Goal: Transaction & Acquisition: Obtain resource

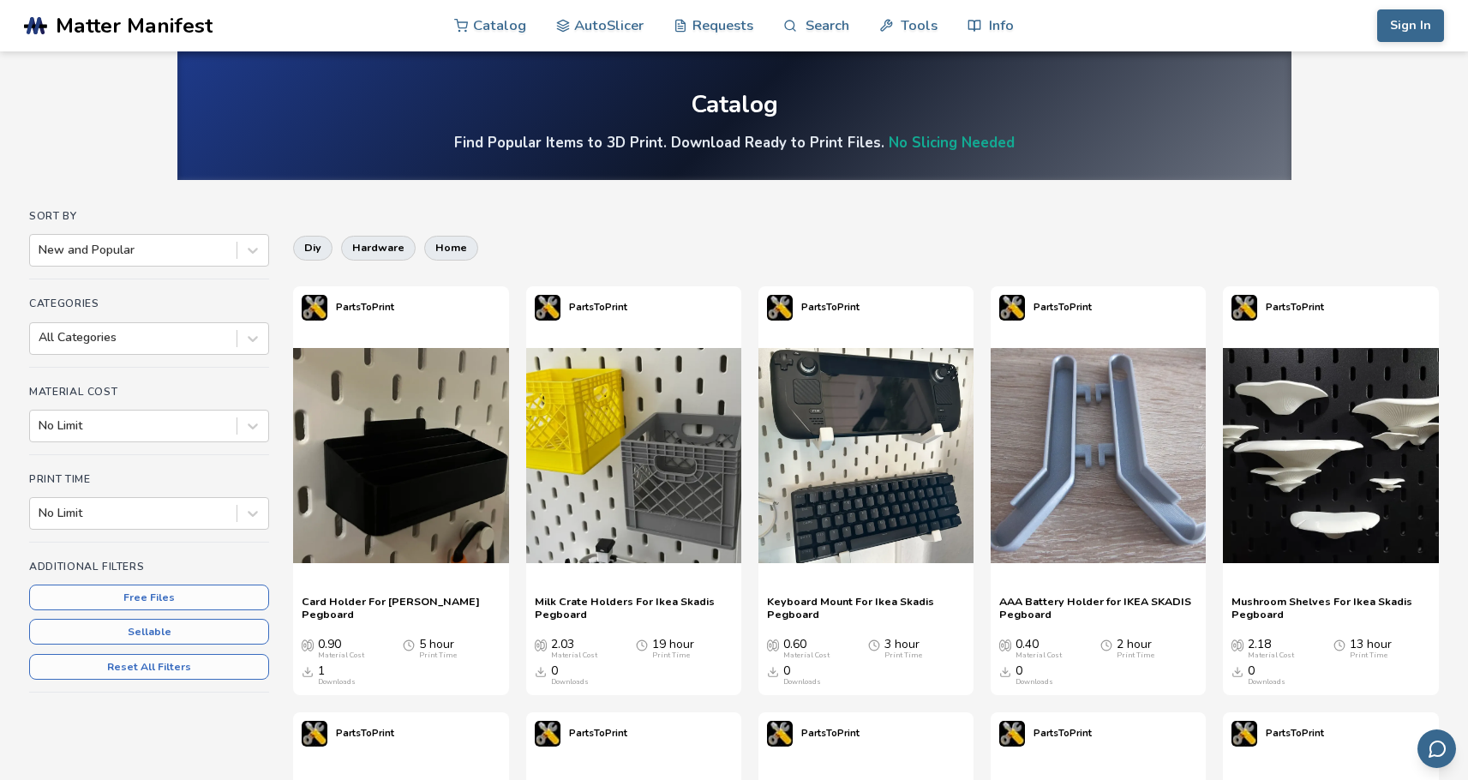
click at [1303, 602] on span "Mushroom Shelves For Ikea Skadis Pegboard" at bounding box center [1330, 608] width 198 height 26
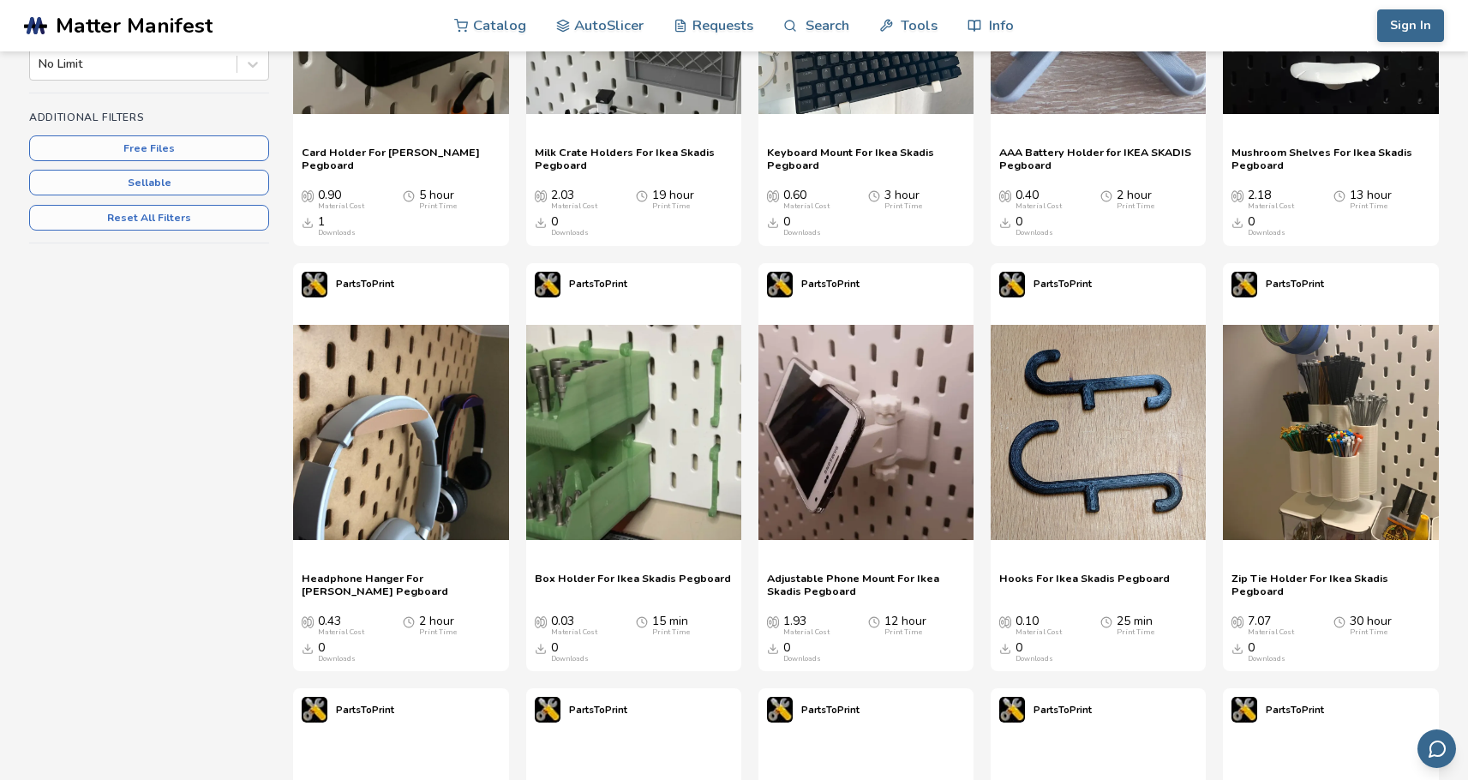
scroll to position [451, 0]
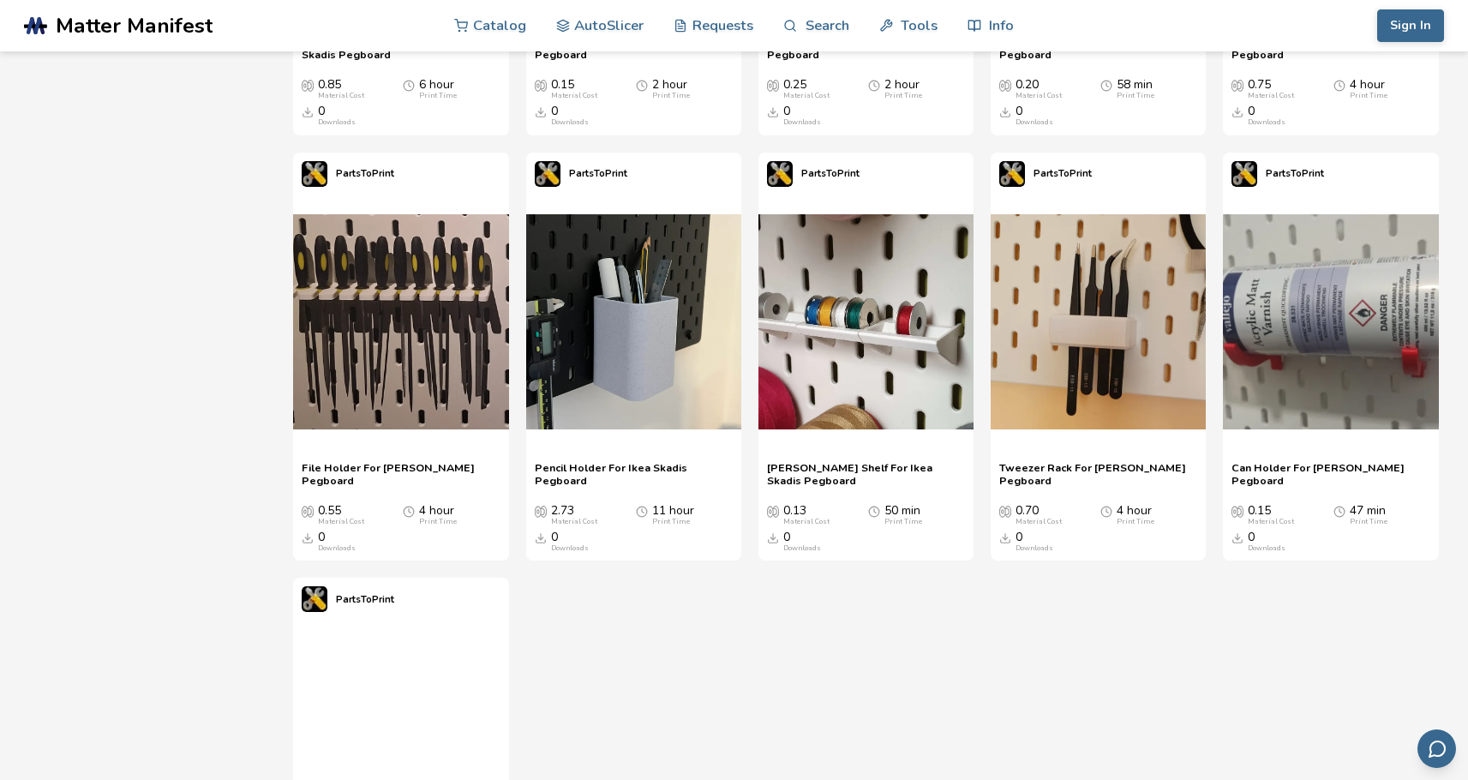
scroll to position [1842, 0]
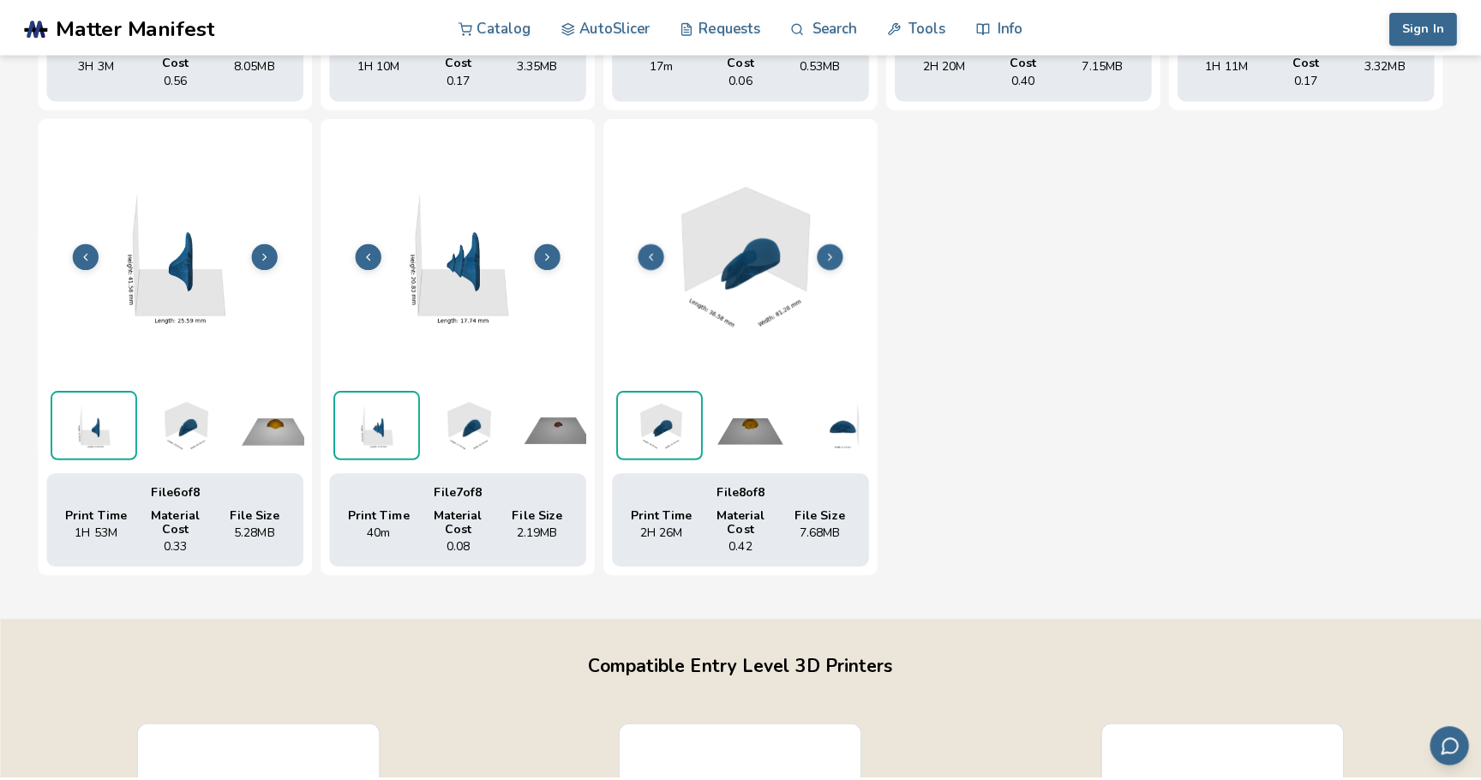
scroll to position [1037, 0]
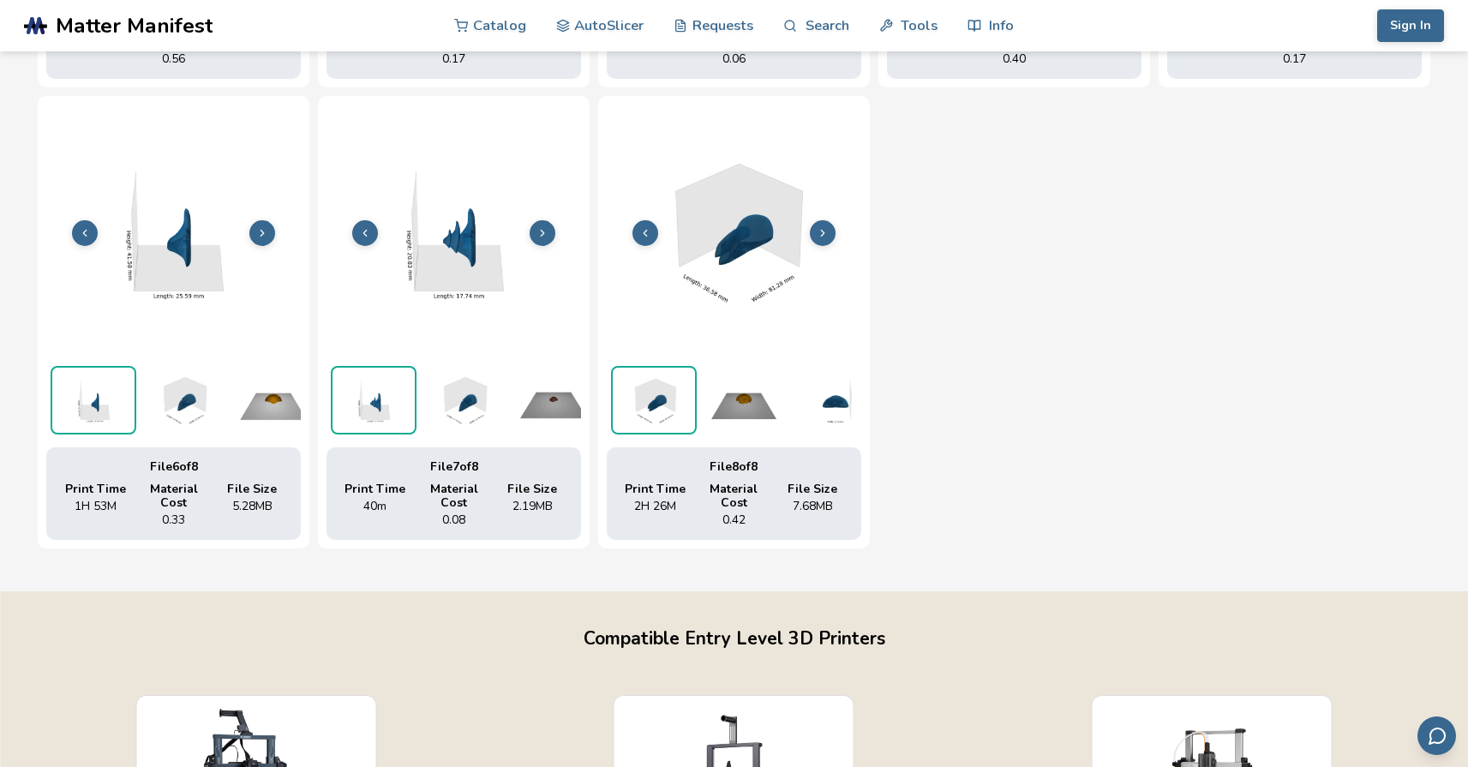
click at [464, 266] on img at bounding box center [454, 230] width 255 height 191
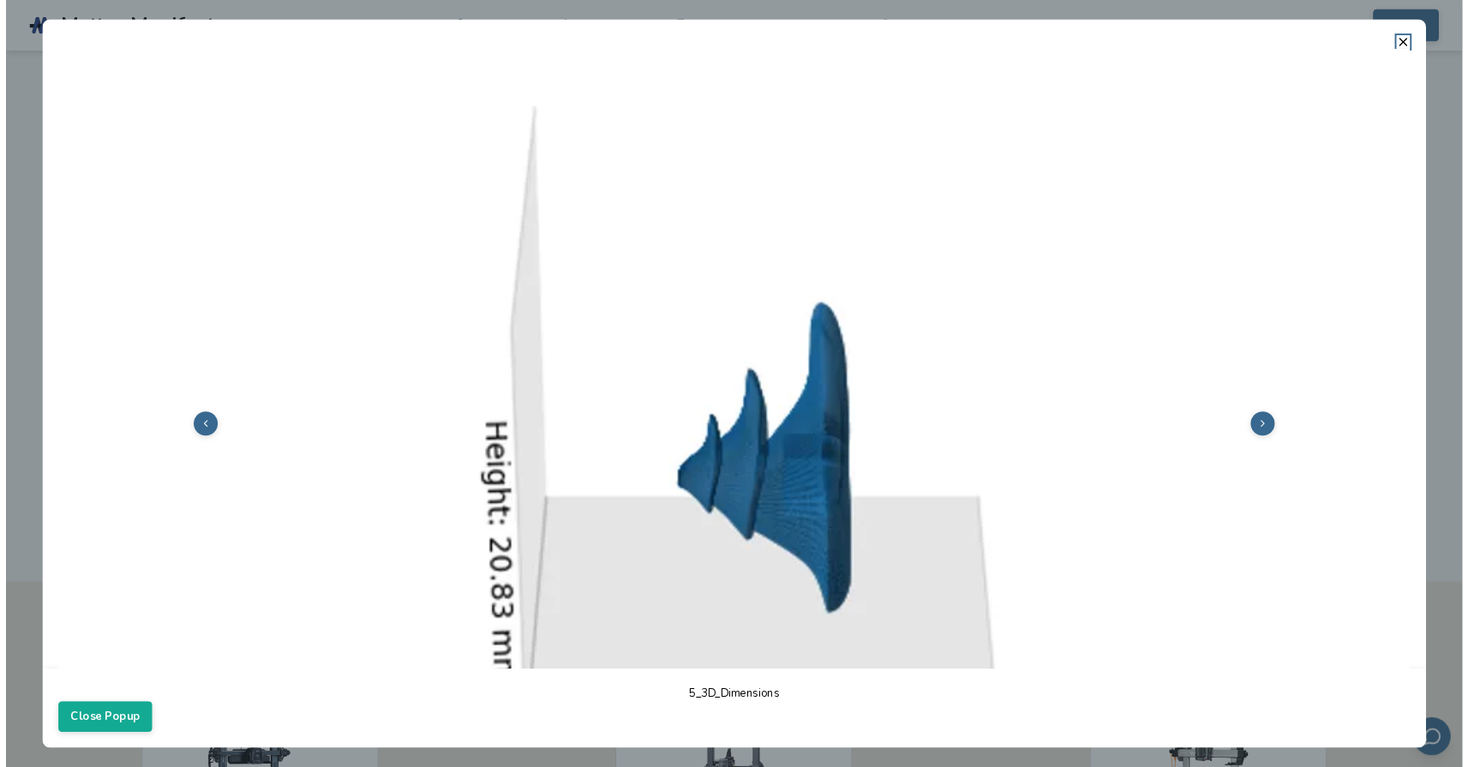
scroll to position [161, 0]
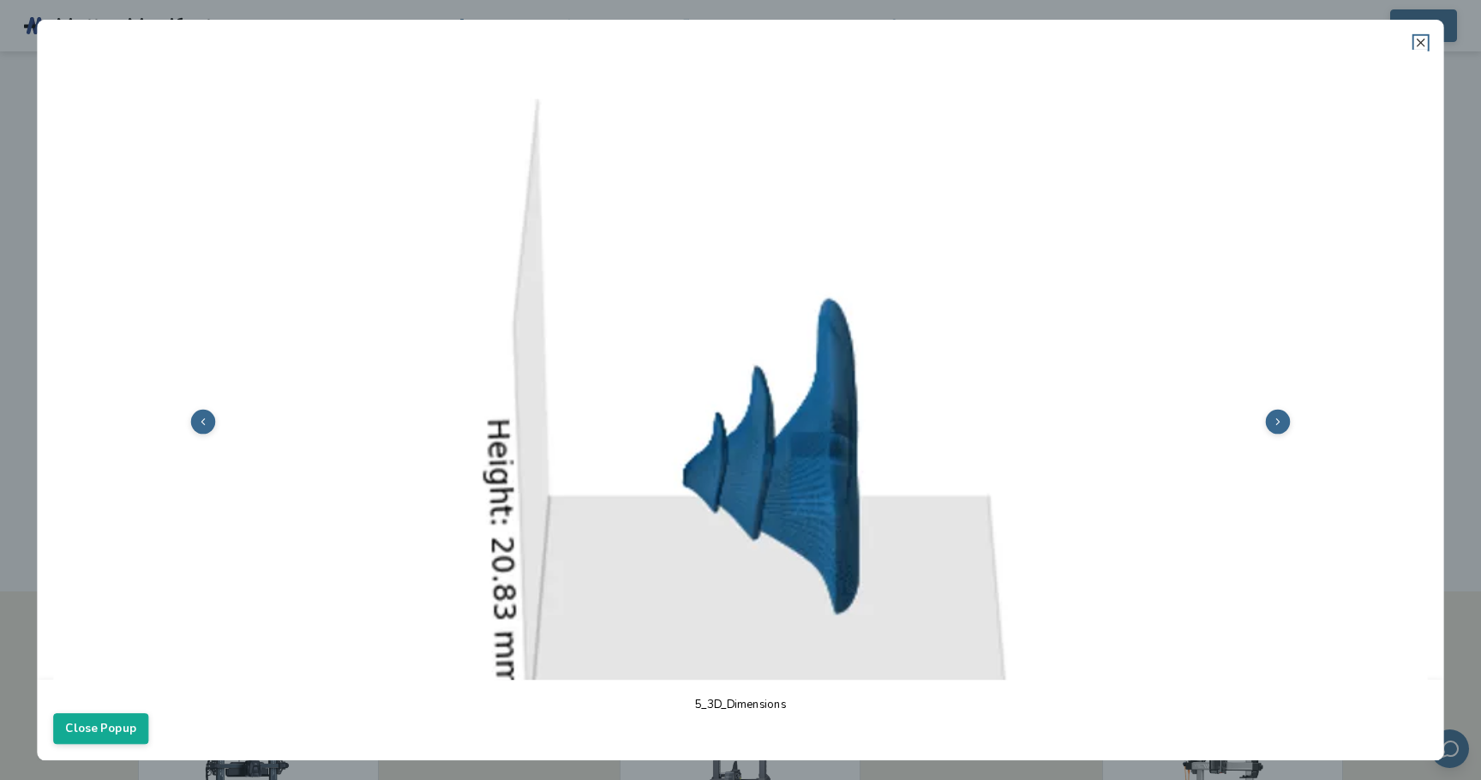
click at [1418, 39] on icon at bounding box center [1421, 43] width 14 height 14
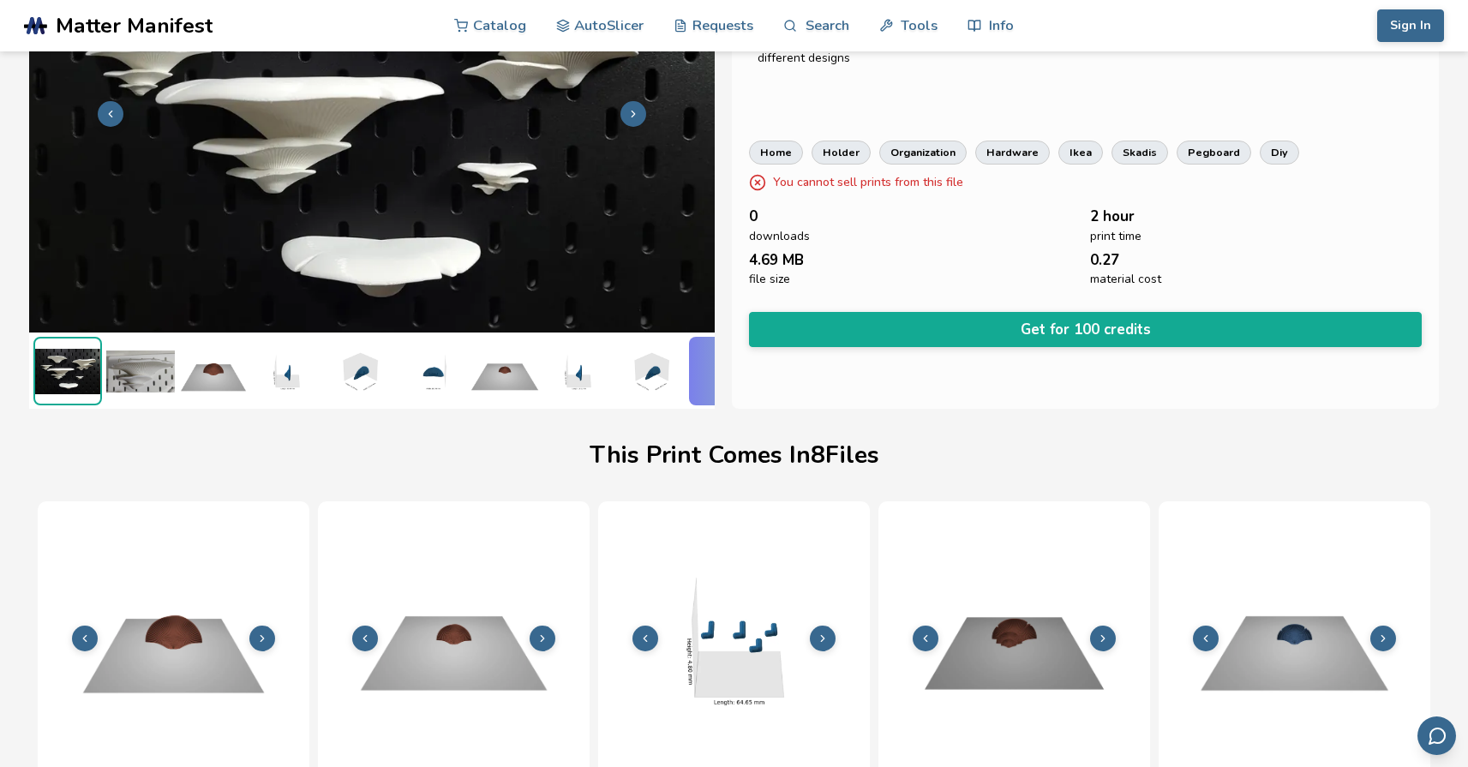
scroll to position [0, 0]
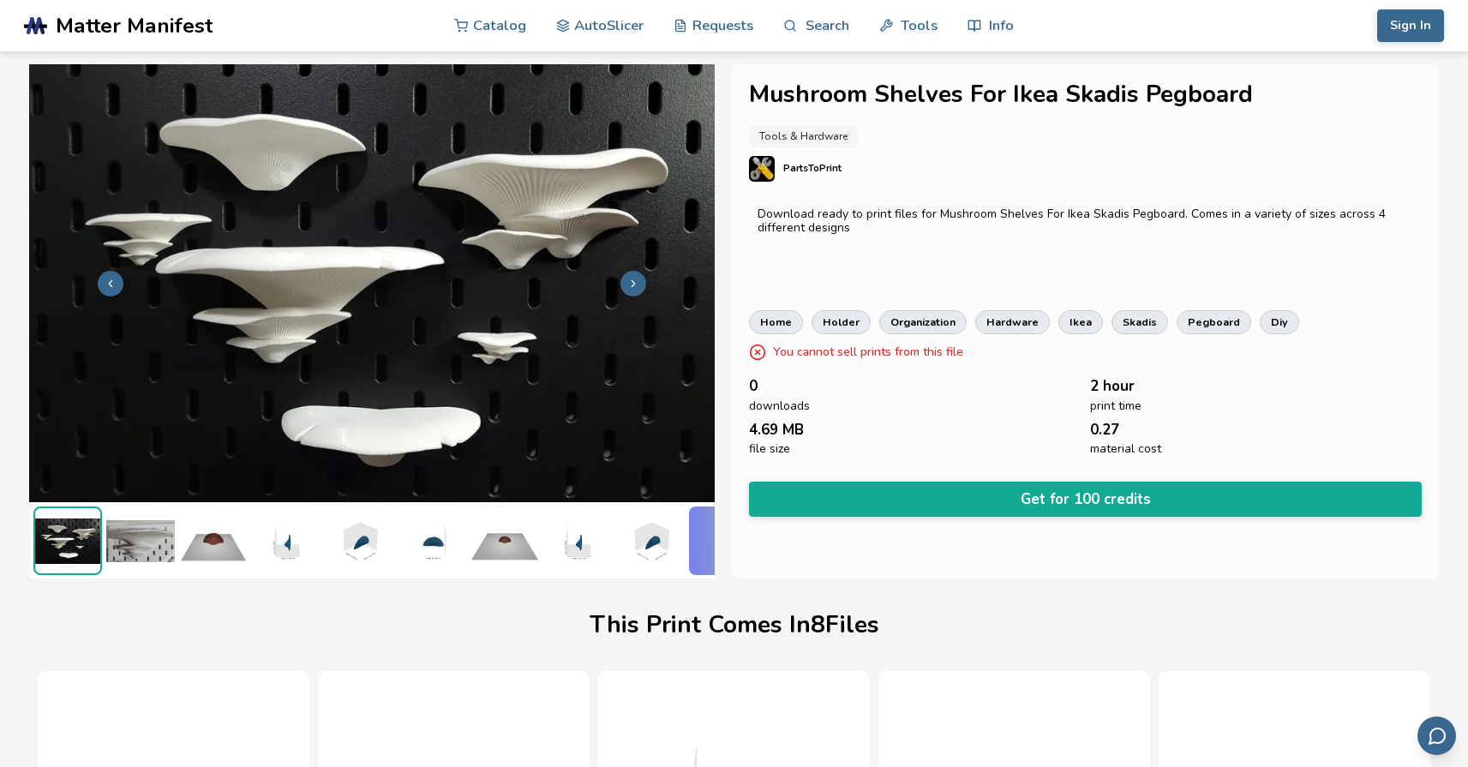
click at [637, 278] on icon at bounding box center [633, 284] width 12 height 12
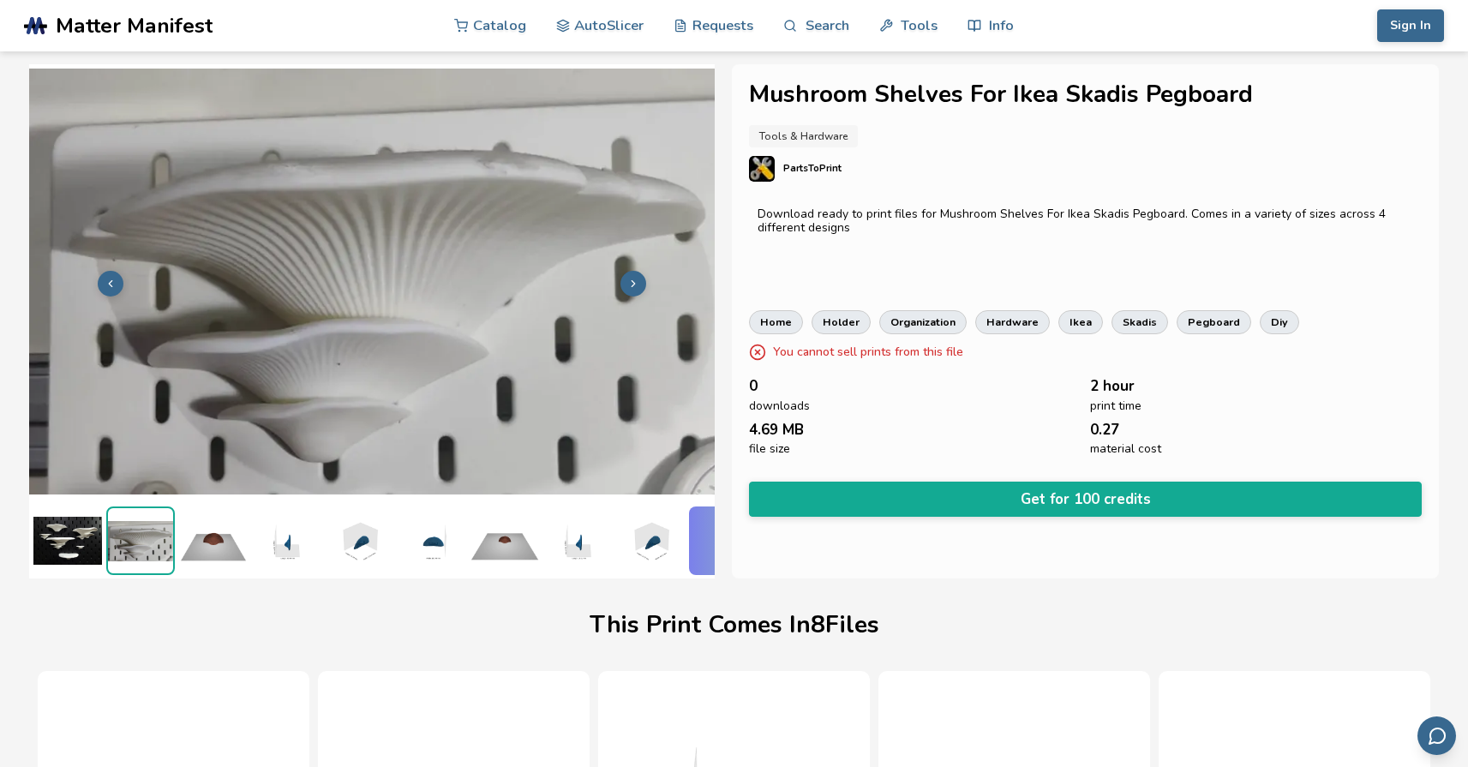
click at [637, 278] on icon at bounding box center [633, 284] width 12 height 12
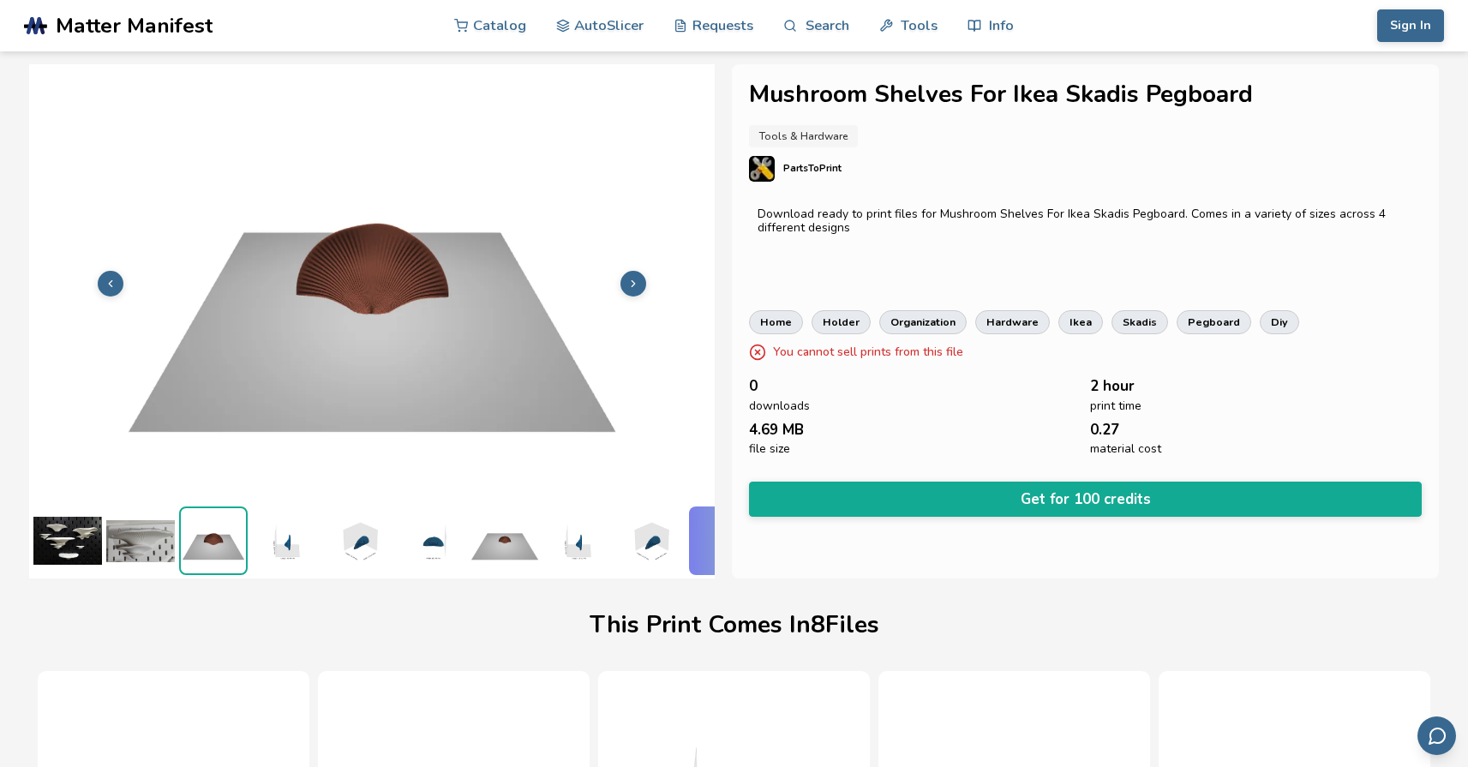
click at [637, 278] on icon at bounding box center [633, 284] width 12 height 12
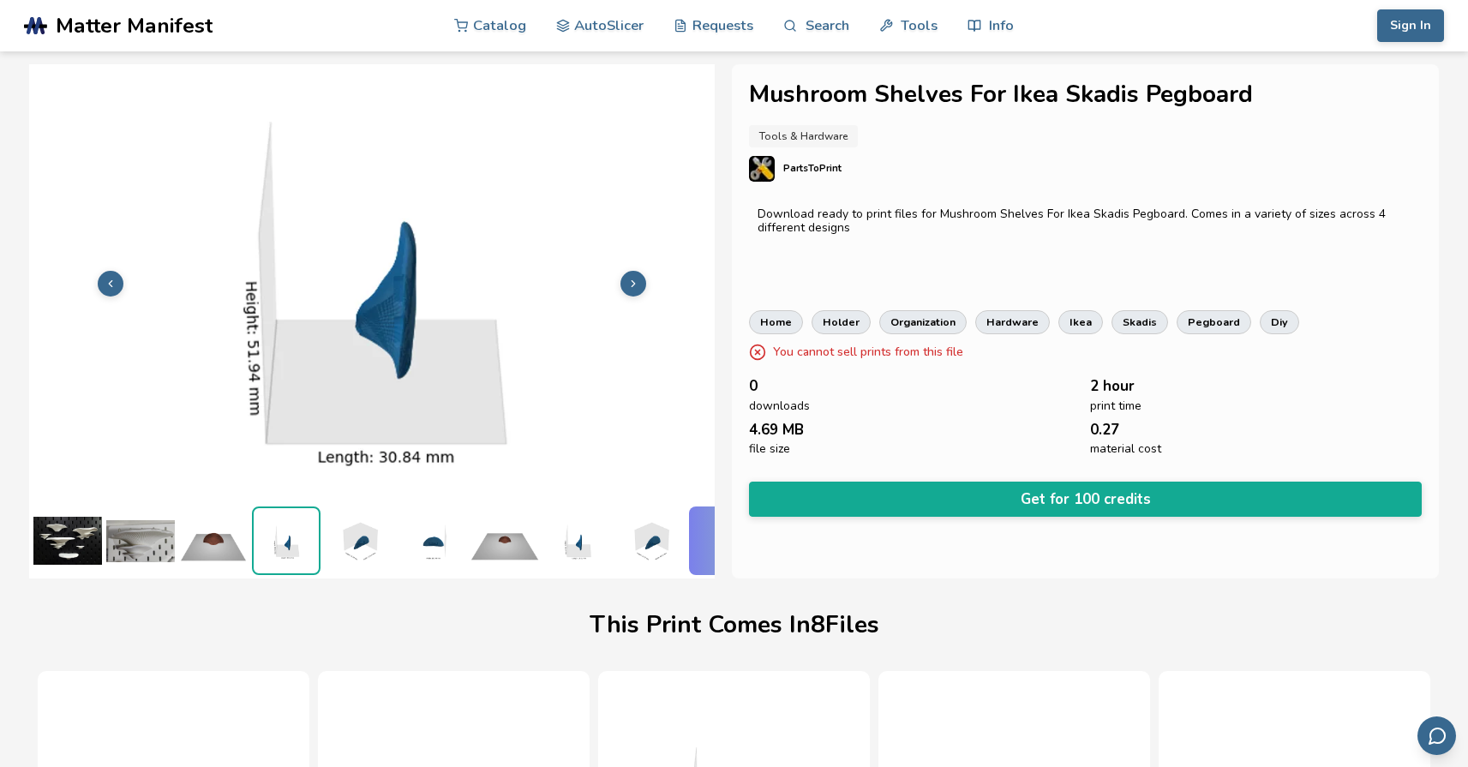
click at [637, 278] on icon at bounding box center [633, 284] width 12 height 12
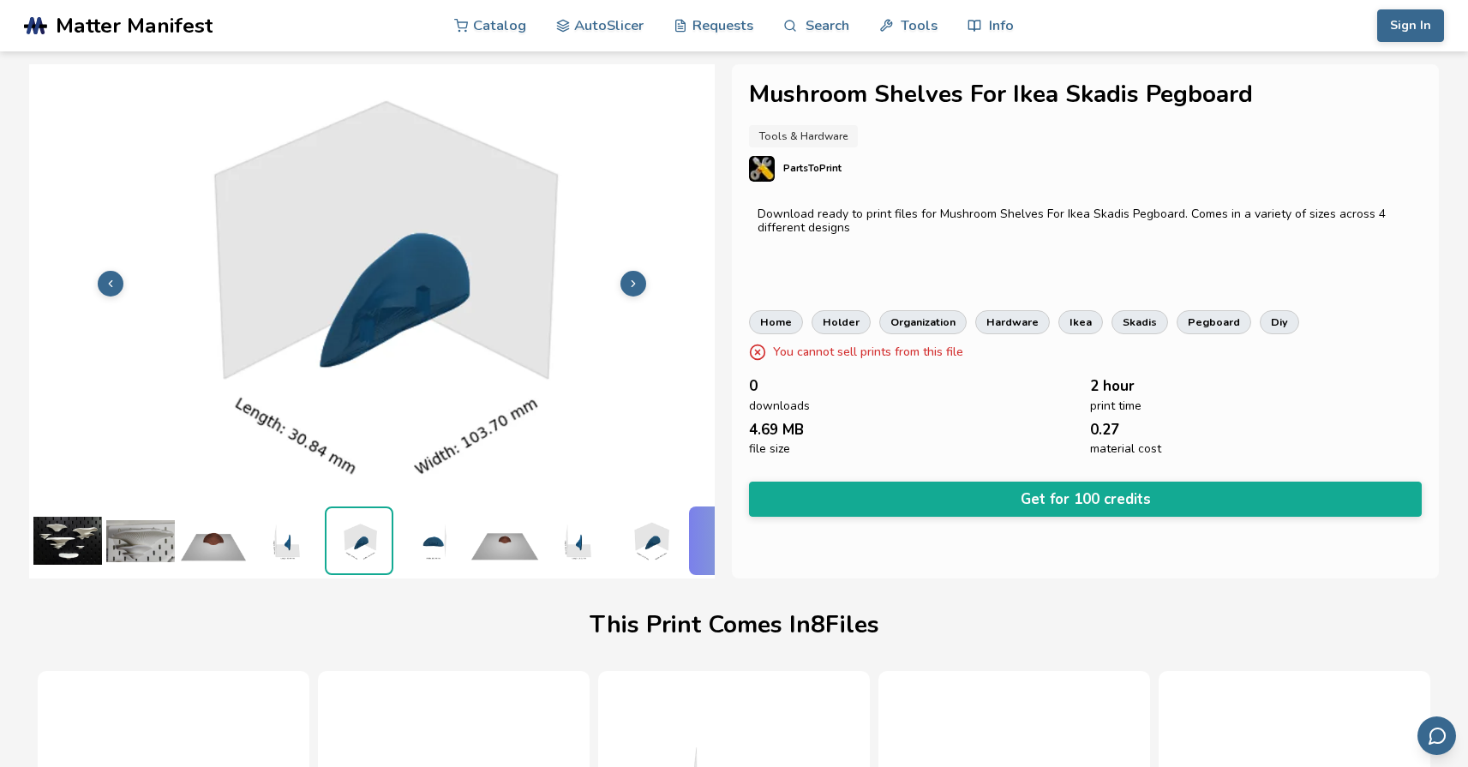
click at [637, 278] on icon at bounding box center [633, 284] width 12 height 12
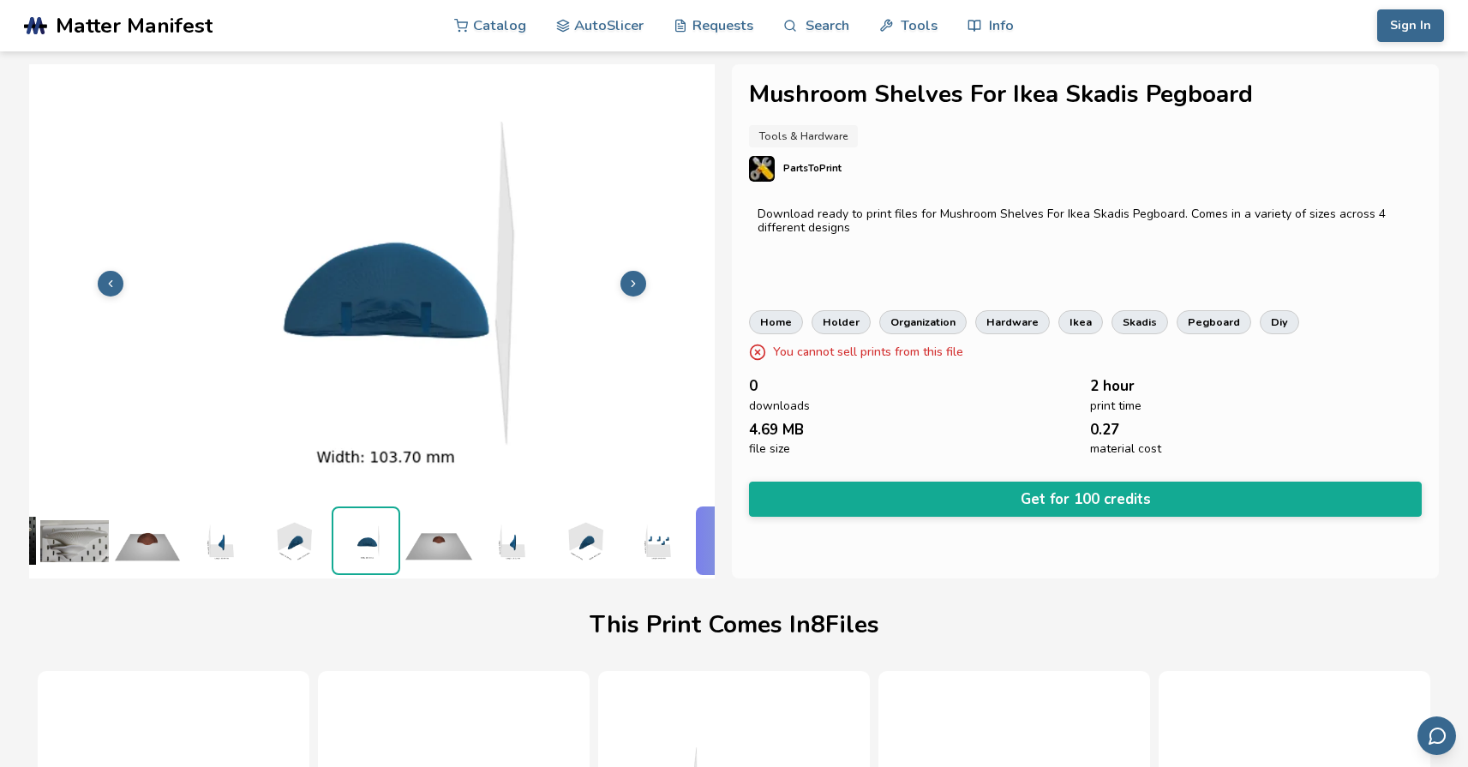
click at [637, 278] on icon at bounding box center [633, 284] width 12 height 12
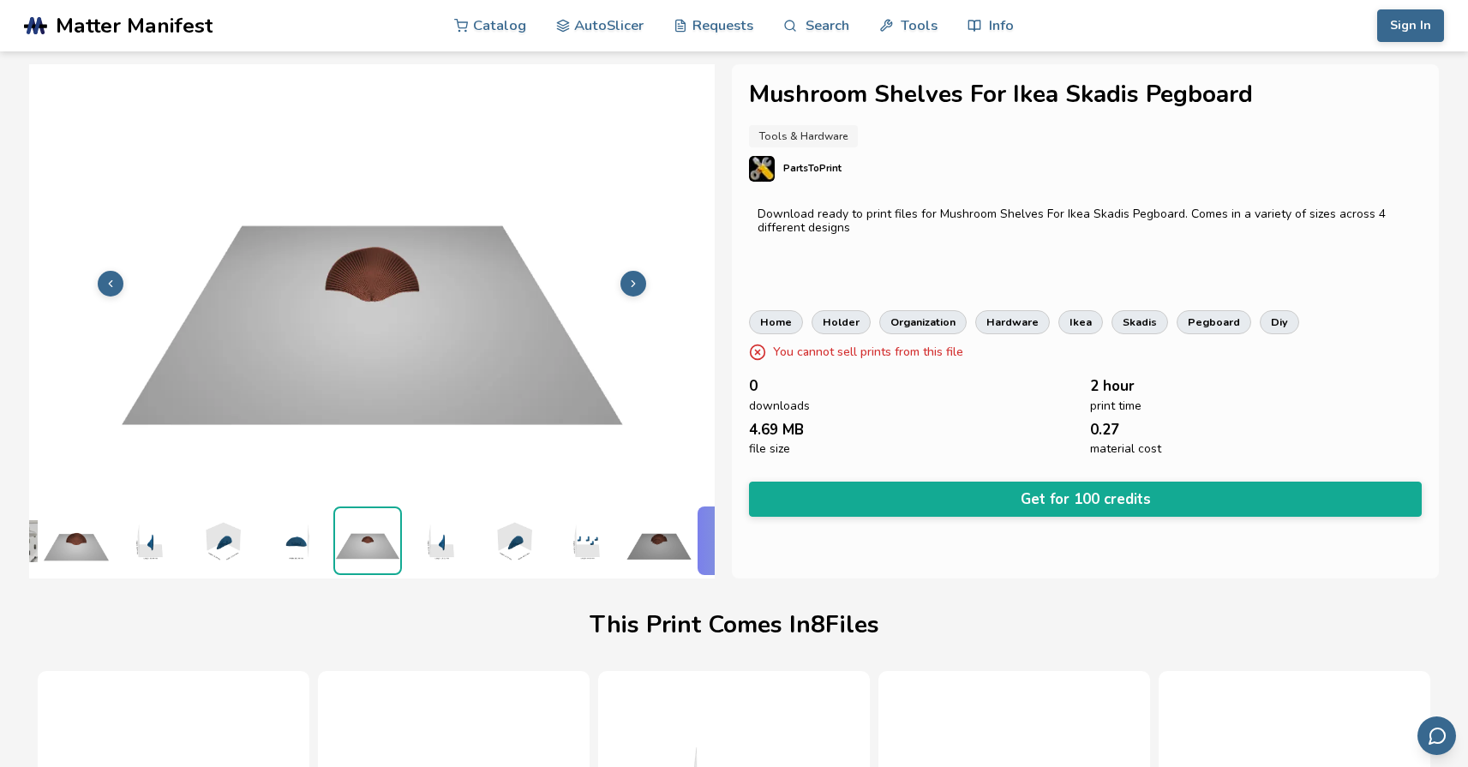
scroll to position [0, 139]
